Goal: Information Seeking & Learning: Learn about a topic

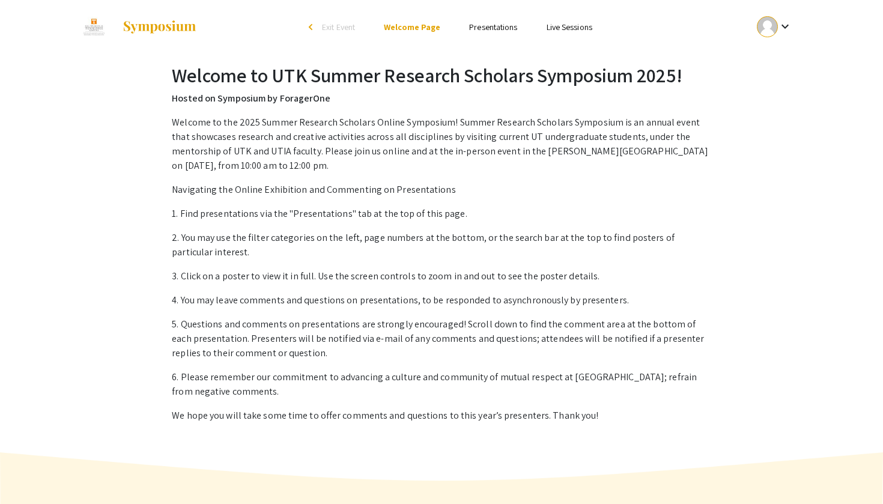
click at [505, 31] on link "Presentations" at bounding box center [493, 27] width 48 height 11
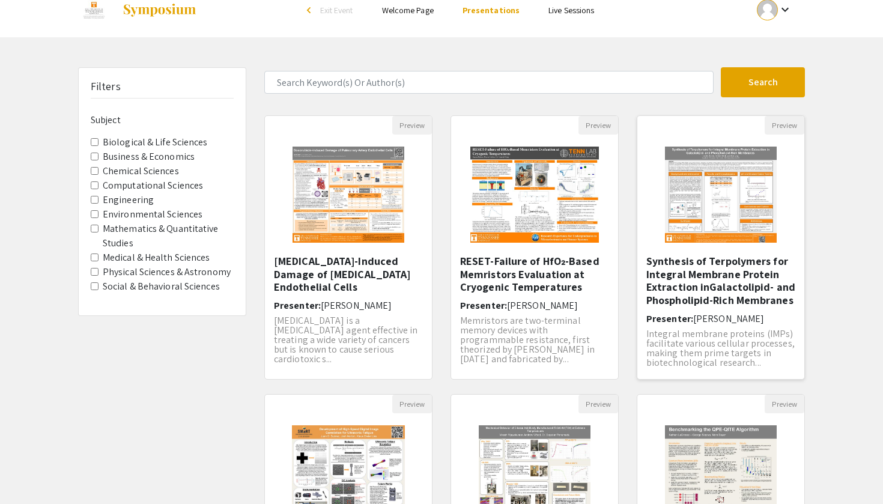
scroll to position [41, 0]
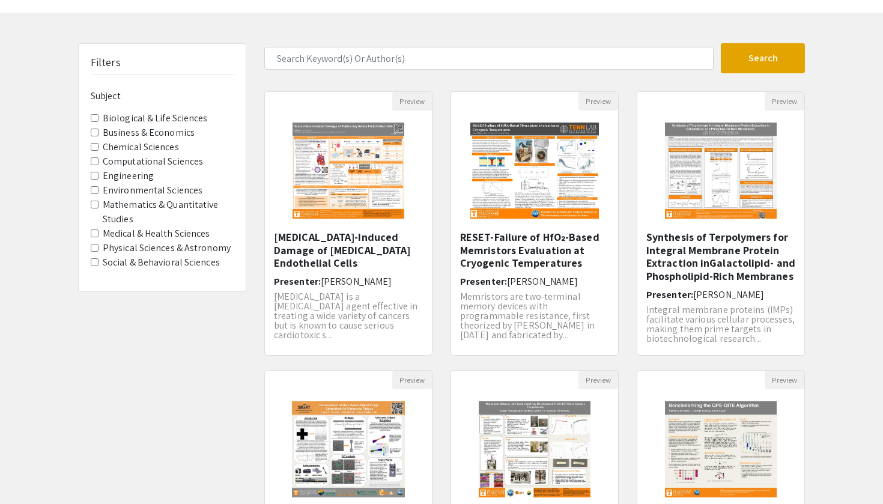
click at [206, 111] on span "Biological & Life Sciences" at bounding box center [162, 118] width 143 height 14
click at [198, 111] on label "Biological & Life Sciences" at bounding box center [155, 118] width 105 height 14
click at [99, 114] on Sciences "Biological & Life Sciences" at bounding box center [95, 118] width 8 height 8
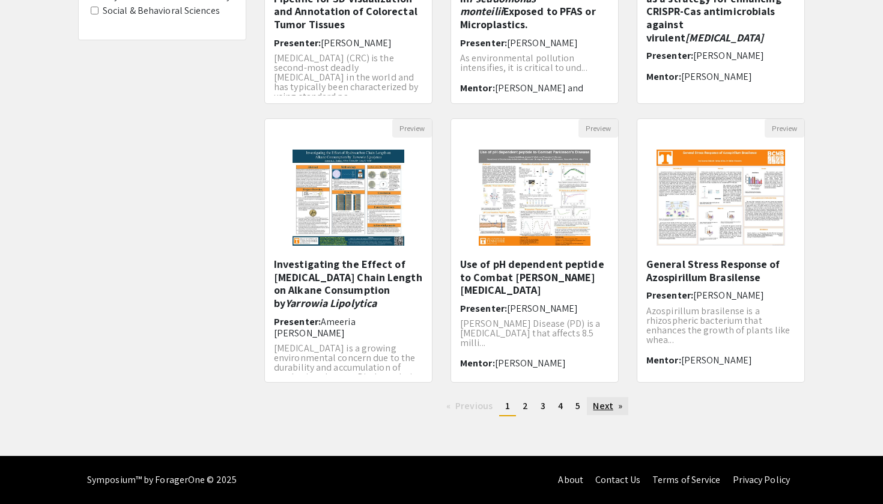
scroll to position [293, 0]
click at [622, 409] on link "Next page" at bounding box center [607, 406] width 41 height 18
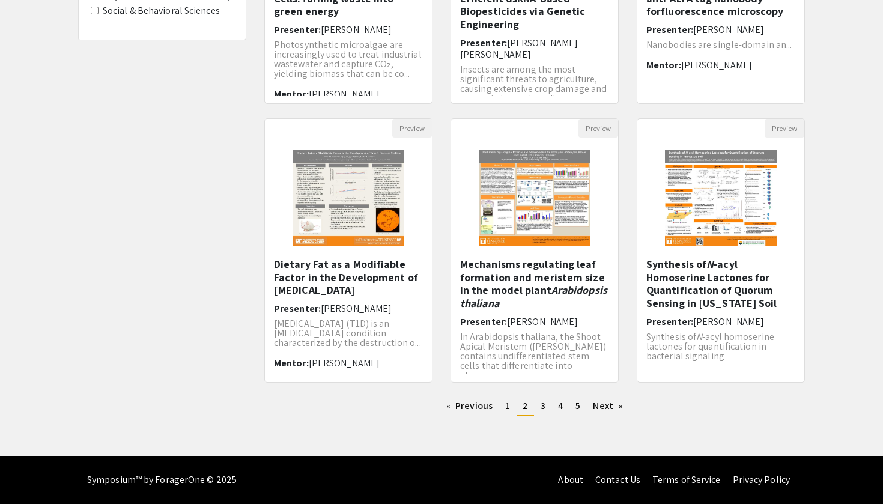
click at [622, 409] on link "Next page" at bounding box center [607, 406] width 41 height 18
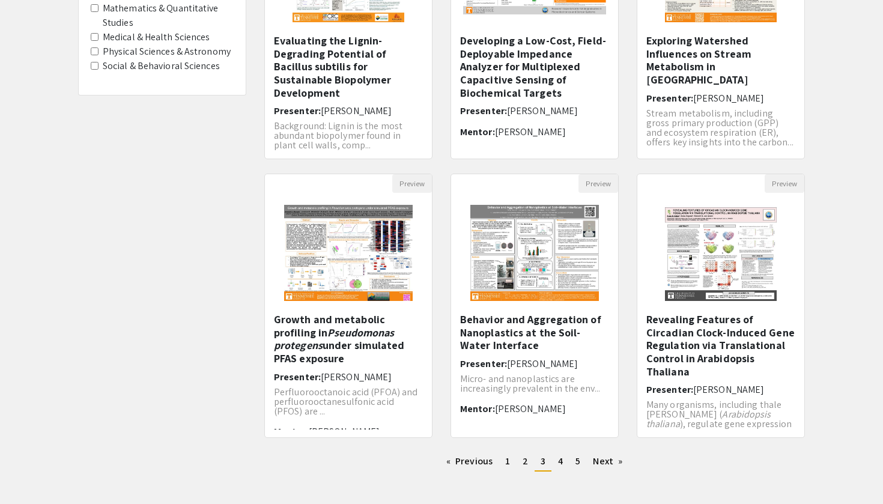
scroll to position [264, 0]
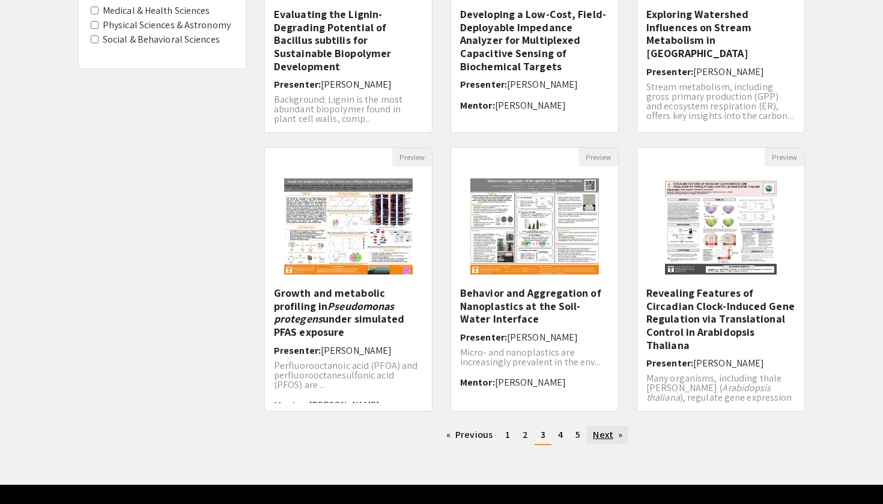
click at [622, 435] on link "Next page" at bounding box center [607, 435] width 41 height 18
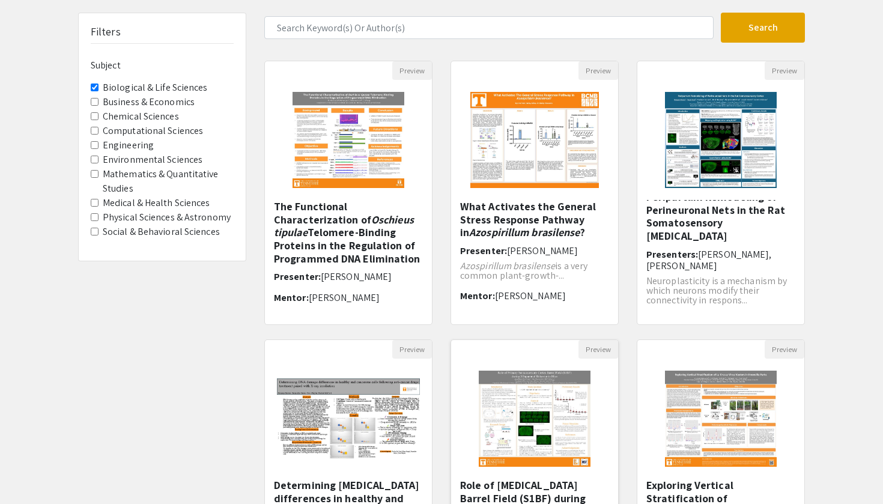
scroll to position [79, 0]
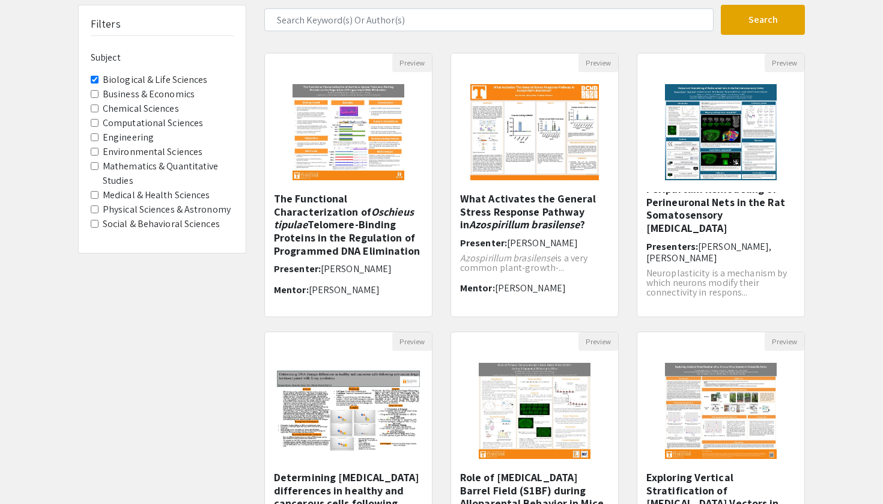
click at [164, 75] on label "Biological & Life Sciences" at bounding box center [155, 80] width 105 height 14
click at [99, 76] on Sciences "Biological & Life Sciences" at bounding box center [95, 80] width 8 height 8
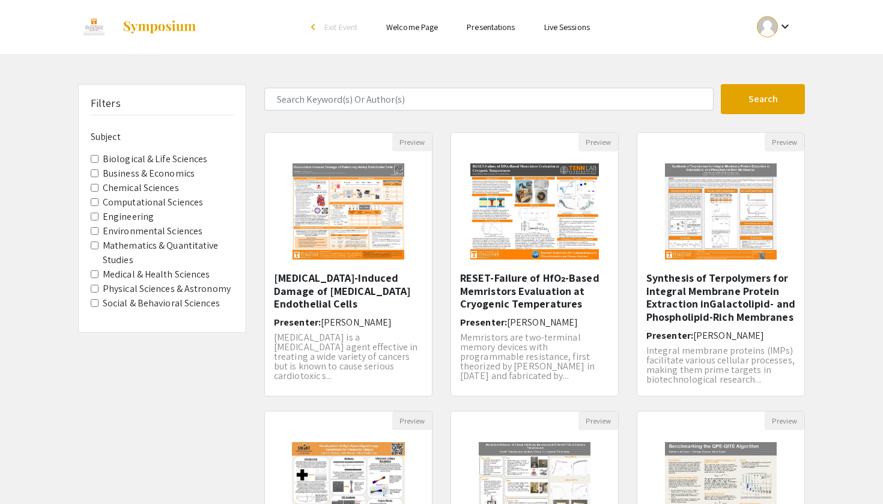
click at [162, 195] on label "Computational Sciences" at bounding box center [153, 202] width 100 height 14
click at [99, 198] on Sciences "Computational Sciences" at bounding box center [95, 202] width 8 height 8
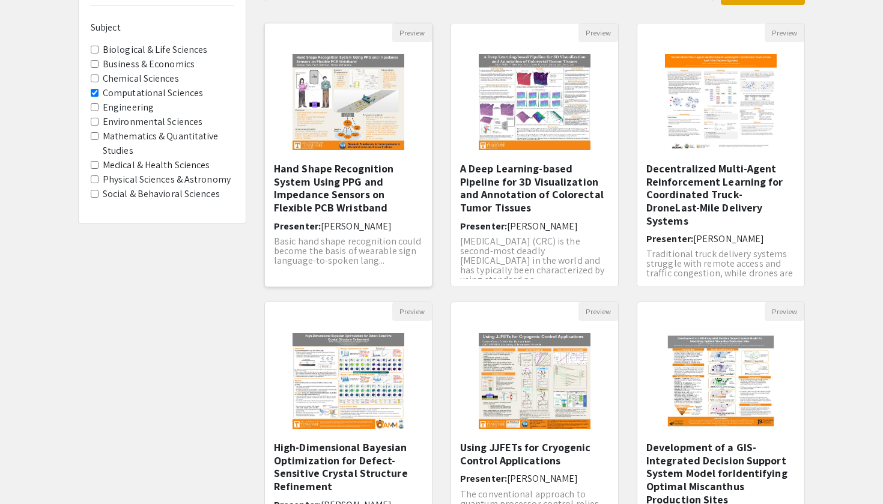
scroll to position [115, 0]
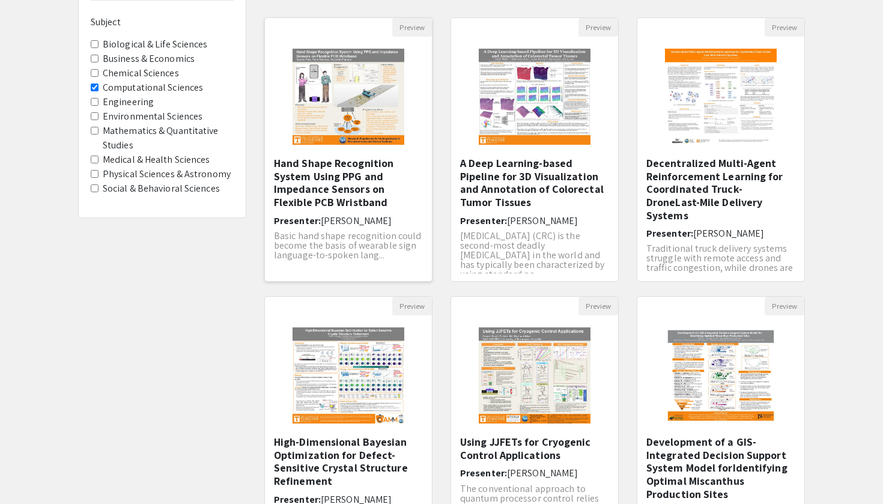
click at [379, 194] on h5 "Hand Shape Recognition System Using PPG and Impedance Sensors on Flexible PCB W…" at bounding box center [348, 183] width 149 height 52
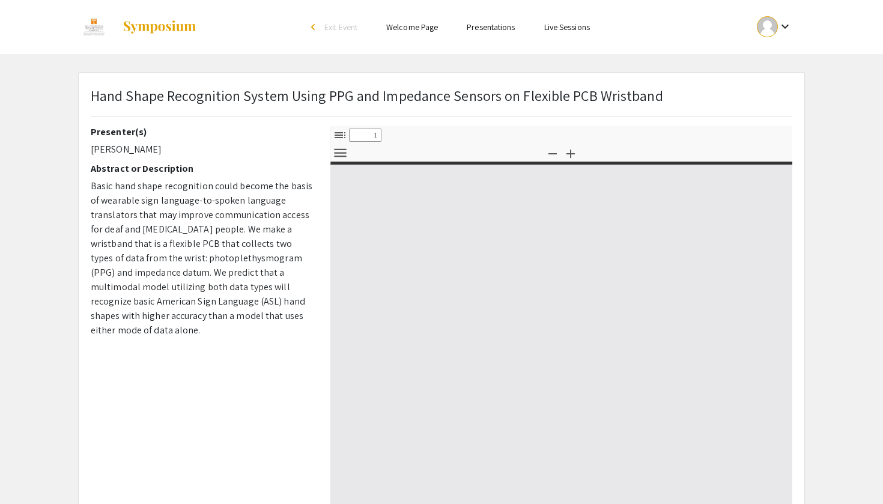
select select "custom"
type input "0"
select select "custom"
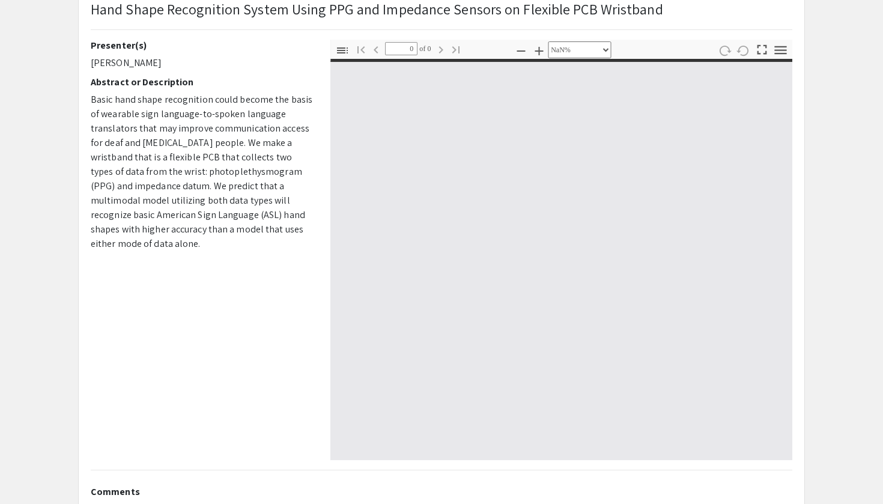
type input "1"
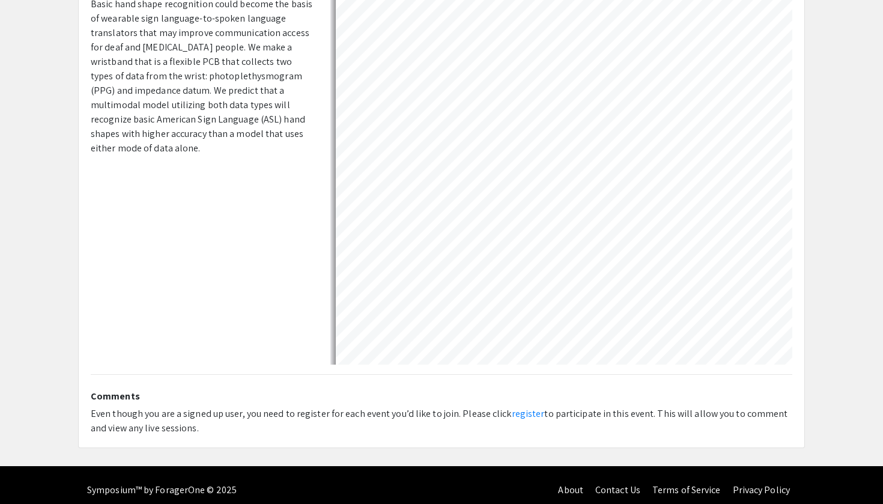
select select "auto"
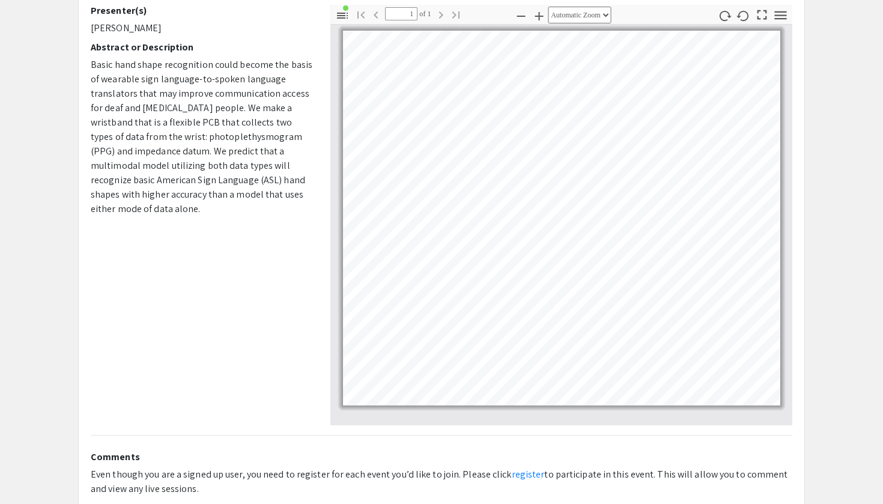
scroll to position [118, 0]
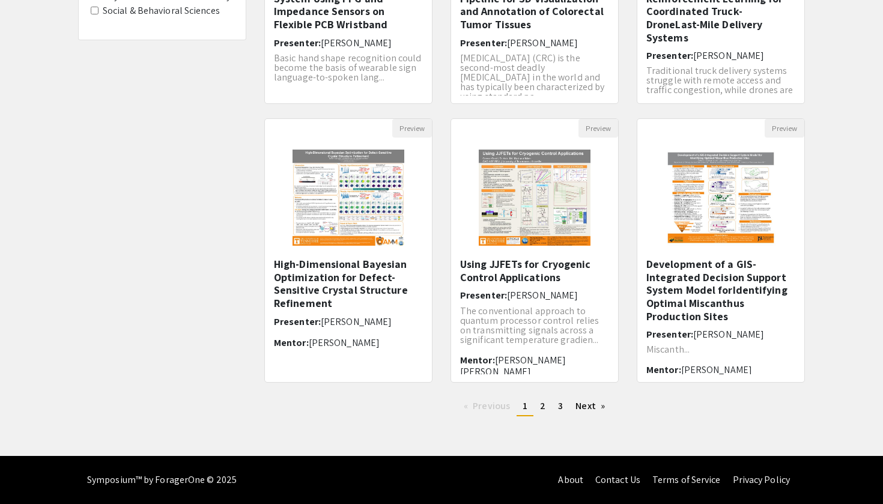
scroll to position [293, 0]
click at [550, 410] on link "page 2" at bounding box center [542, 406] width 17 height 18
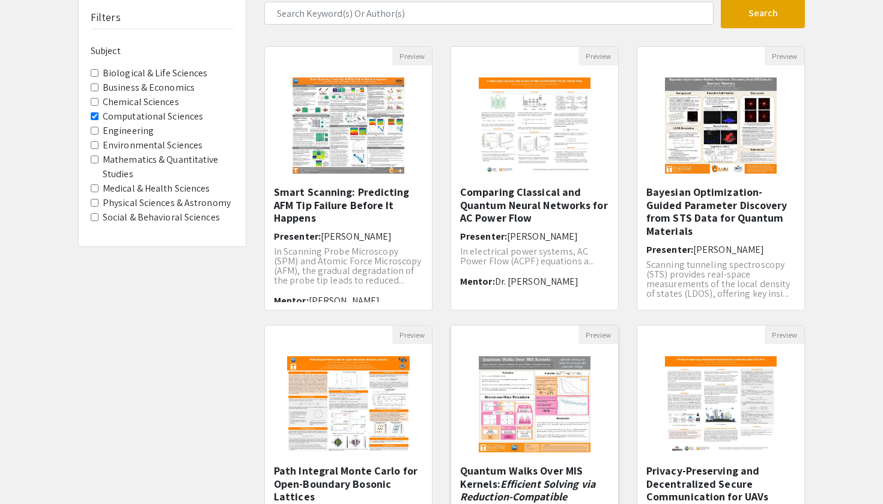
scroll to position [7, 0]
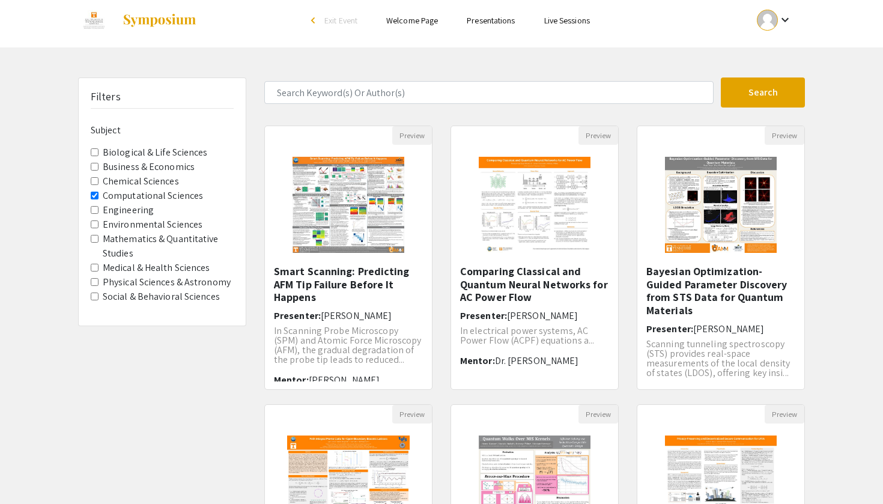
click at [173, 232] on label "Mathematics & Quantitative Studies" at bounding box center [168, 246] width 131 height 29
click at [99, 235] on Studies "Mathematics & Quantitative Studies" at bounding box center [95, 239] width 8 height 8
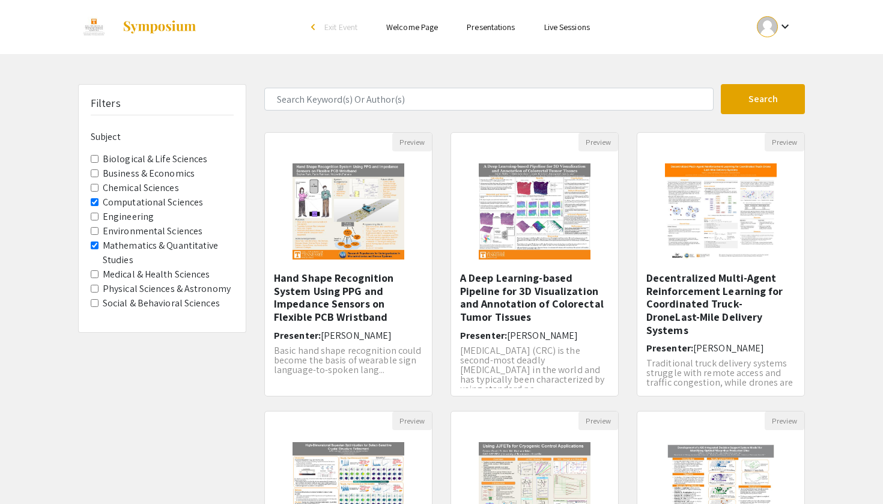
click at [176, 195] on label "Computational Sciences" at bounding box center [153, 202] width 100 height 14
click at [99, 198] on Sciences "Computational Sciences" at bounding box center [95, 202] width 8 height 8
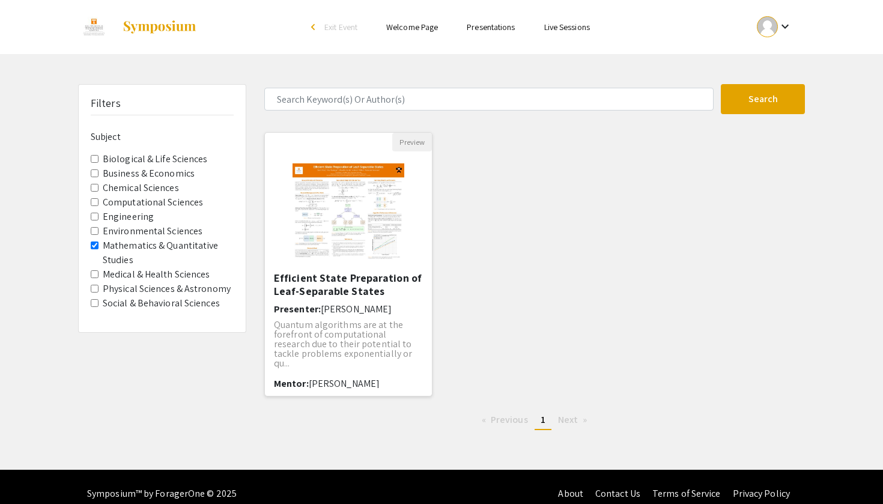
click at [404, 348] on p "Quantum algorithms are at the forefront of computational research due to their …" at bounding box center [348, 344] width 149 height 48
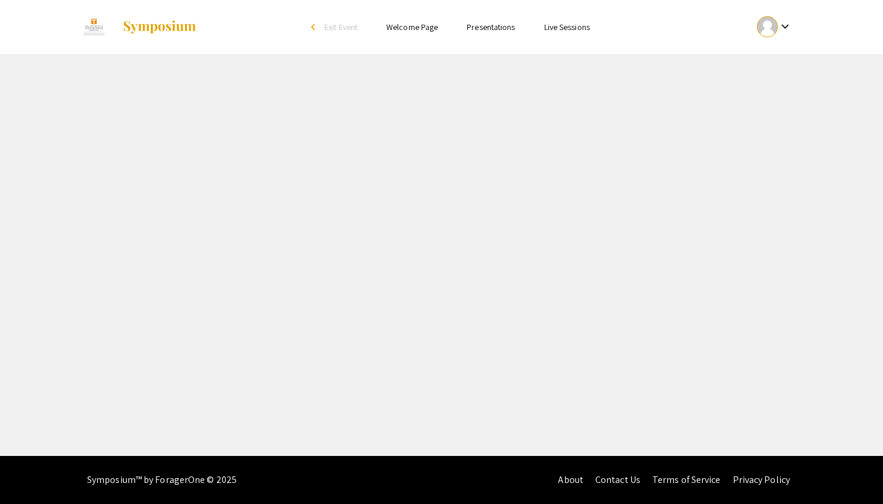
select select "custom"
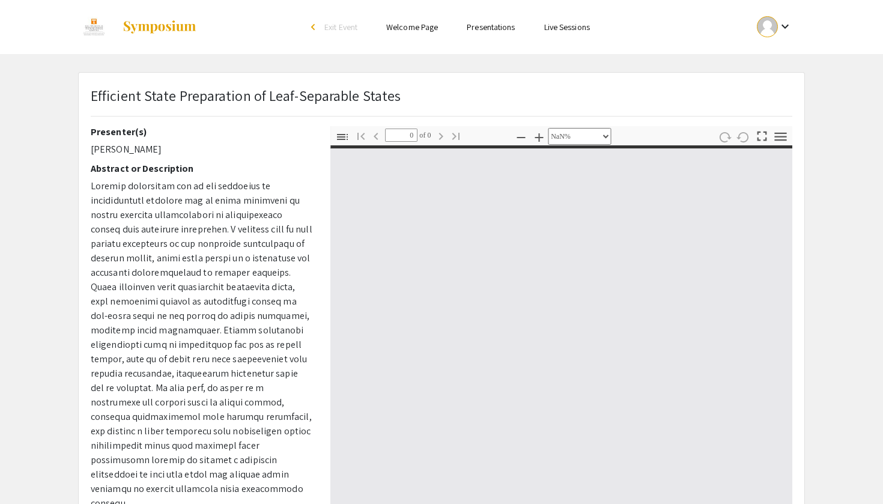
type input "1"
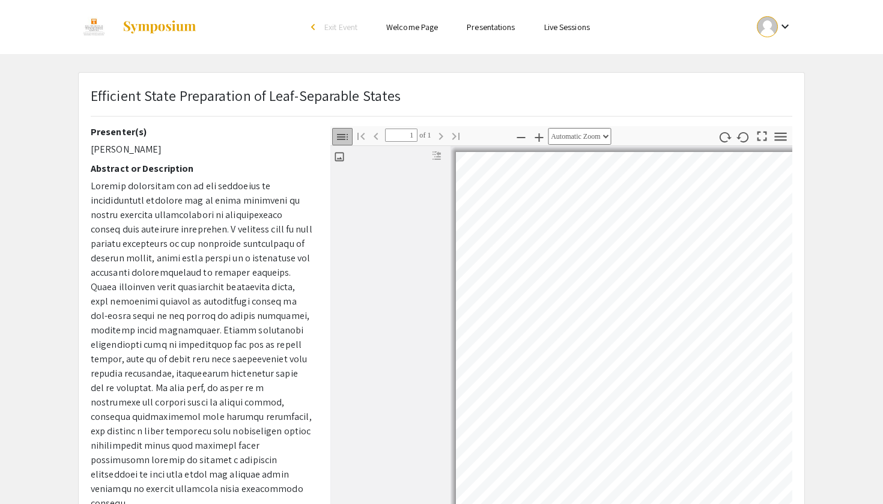
select select "auto"
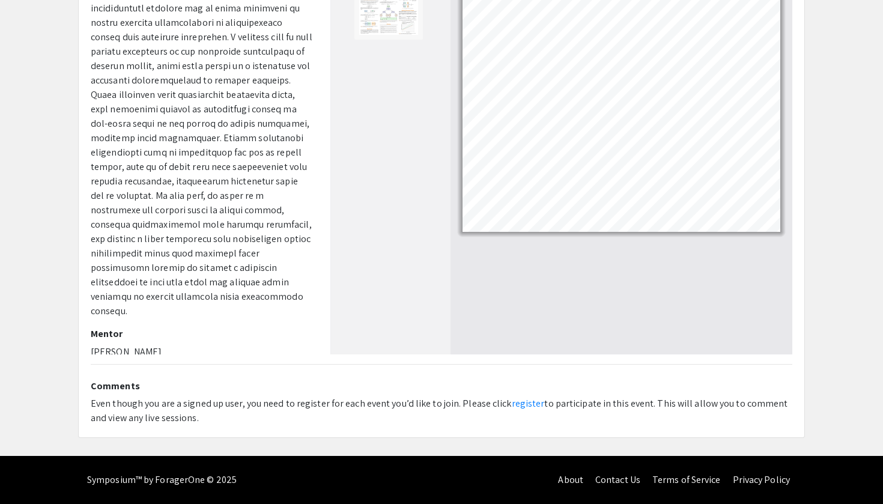
scroll to position [192, 0]
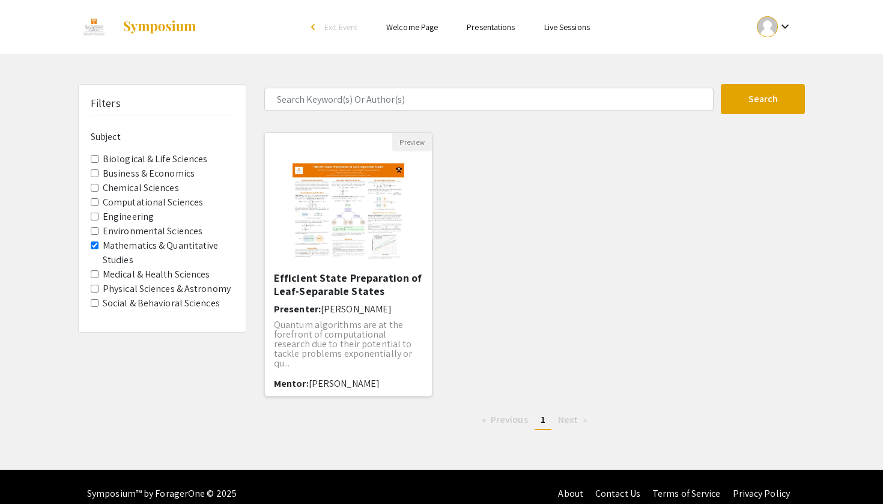
click at [395, 269] on img "Open Presentation <p>Efficient State Preparation of Leaf-Separable States</p>" at bounding box center [349, 211] width 136 height 120
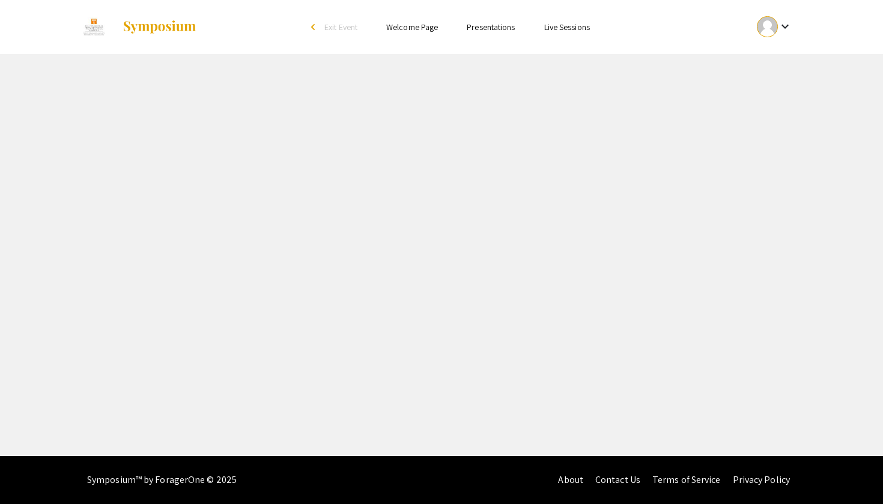
select select "custom"
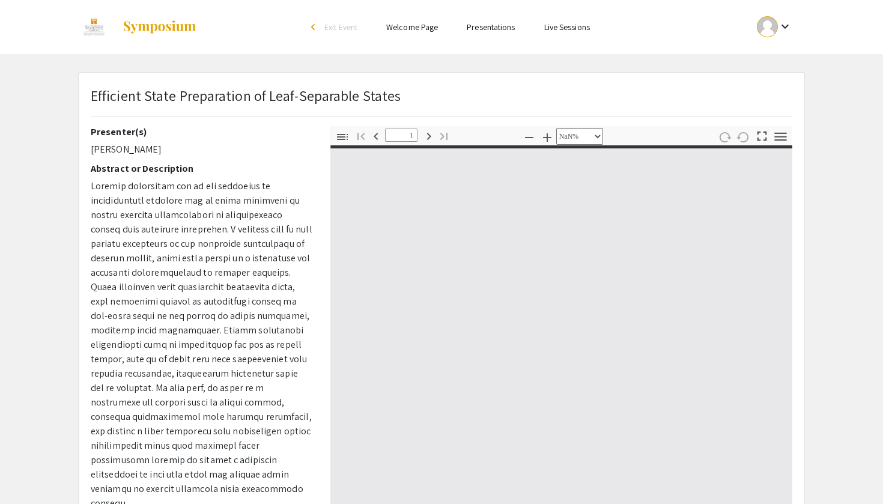
type input "0"
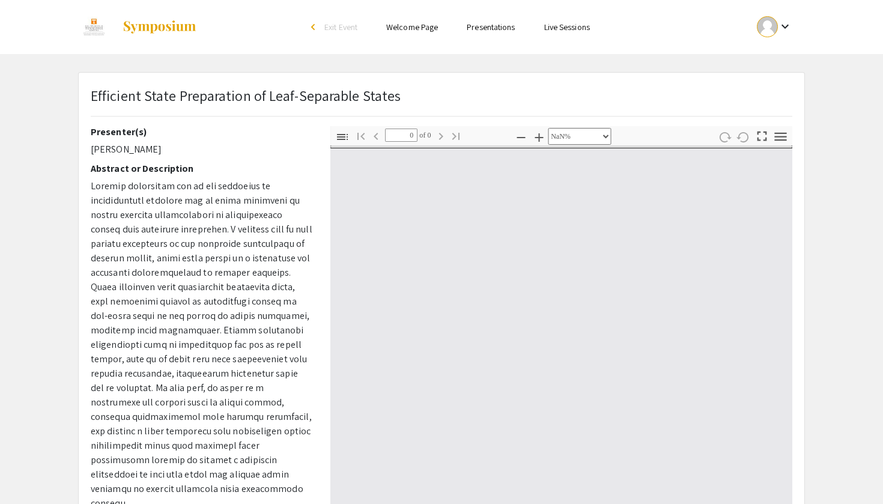
select select "auto"
type input "1"
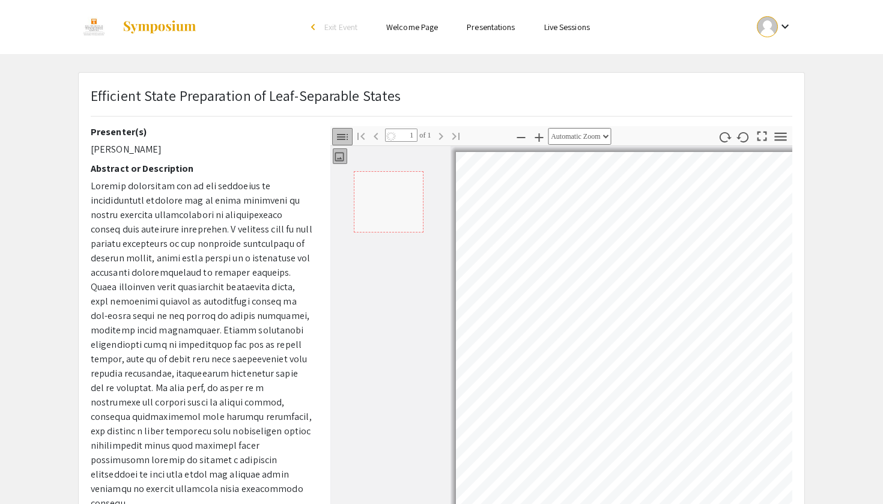
select select "auto"
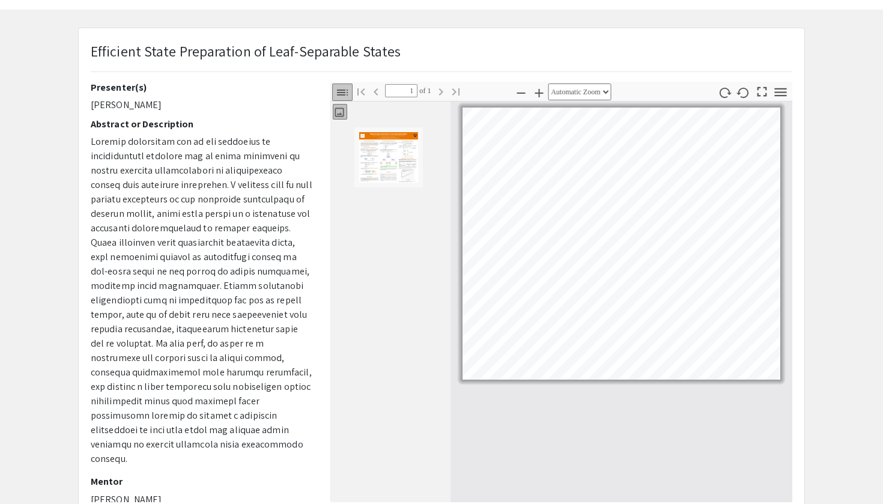
scroll to position [44, 0]
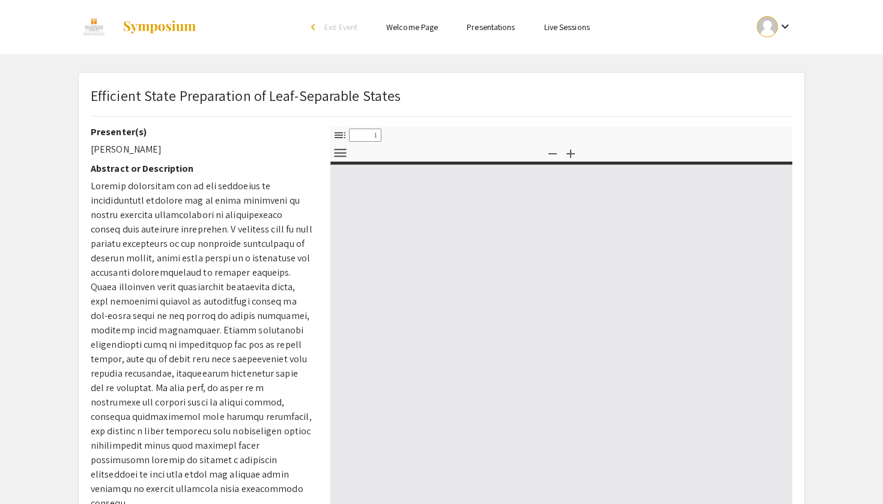
select select "custom"
type input "0"
select select "custom"
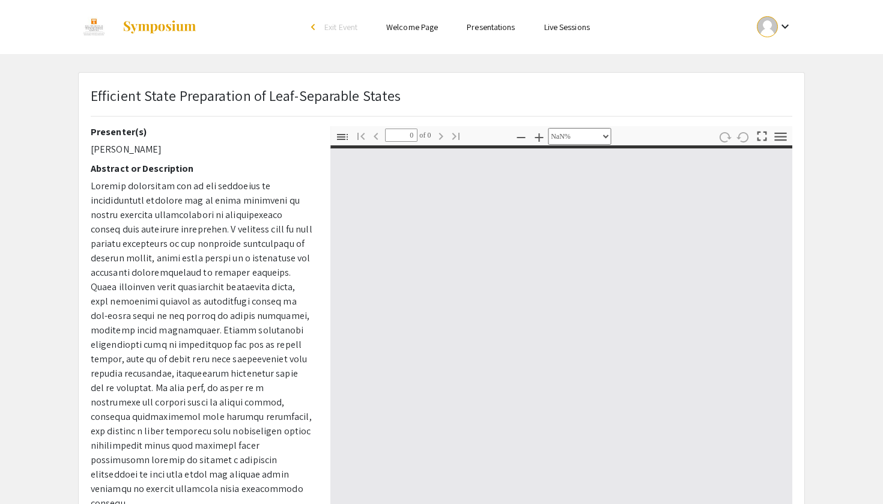
type input "1"
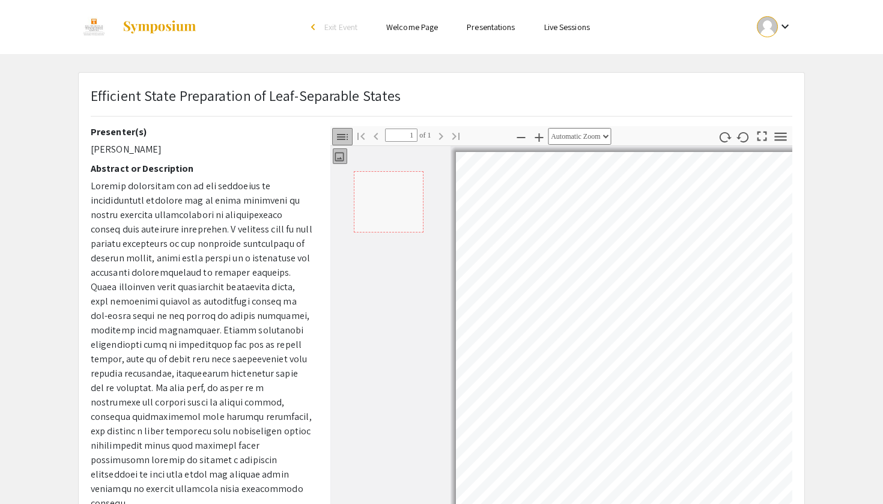
select select "auto"
